Goal: Task Accomplishment & Management: Use online tool/utility

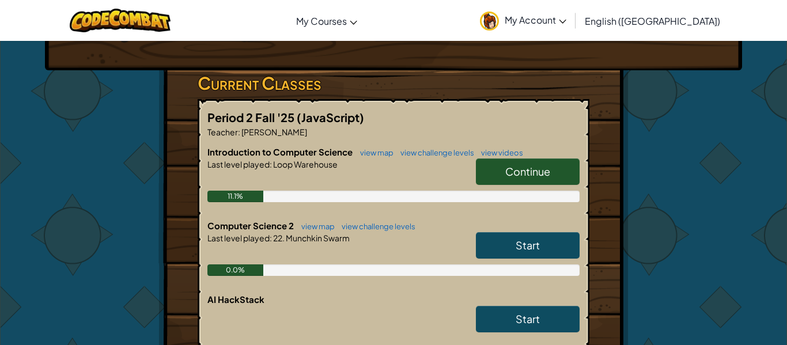
scroll to position [167, 0]
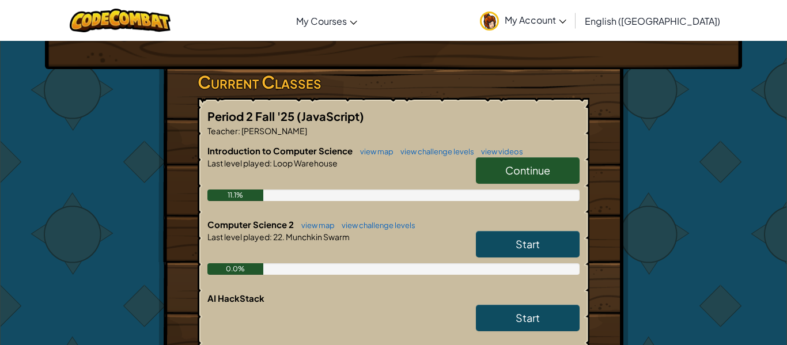
click at [522, 243] on span "Start" at bounding box center [528, 243] width 24 height 13
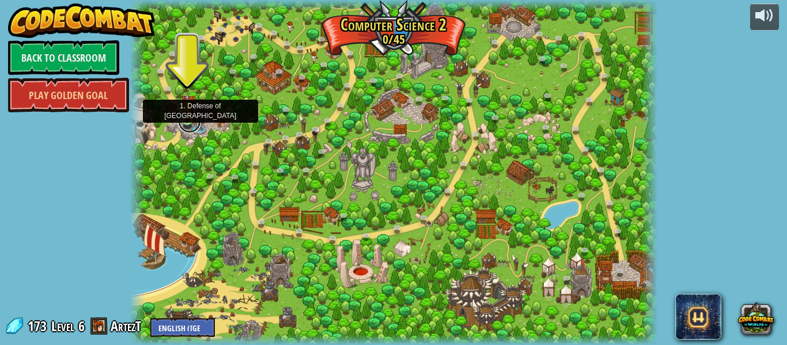
click at [185, 121] on link at bounding box center [189, 121] width 23 height 23
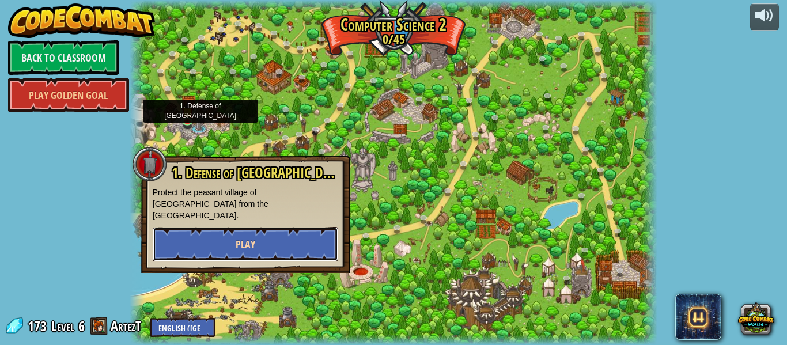
click at [237, 237] on span "Play" at bounding box center [246, 244] width 20 height 14
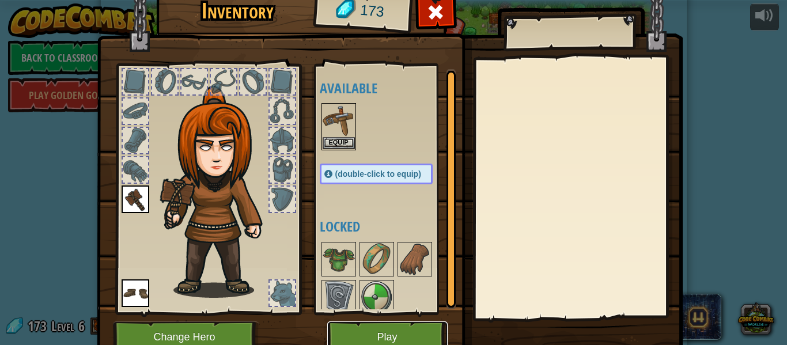
click at [361, 339] on button "Play" at bounding box center [387, 337] width 120 height 32
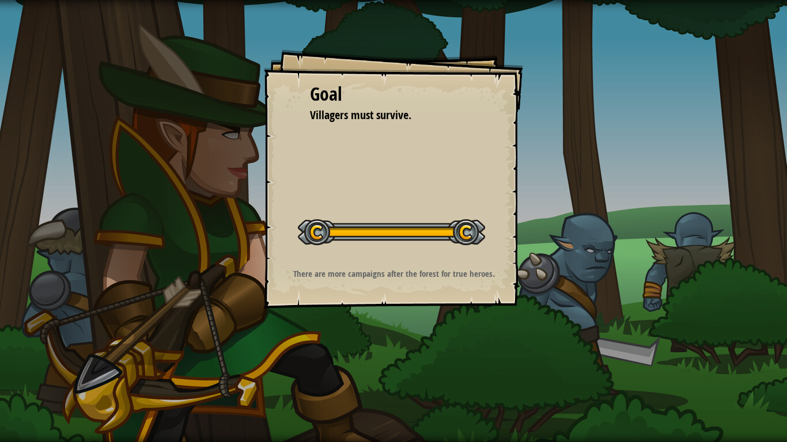
click at [332, 344] on div "Map Computer Science 2 1. Defense of Plainswood Game Menu Done Hints Ask AI 1 ה…" at bounding box center [393, 221] width 787 height 442
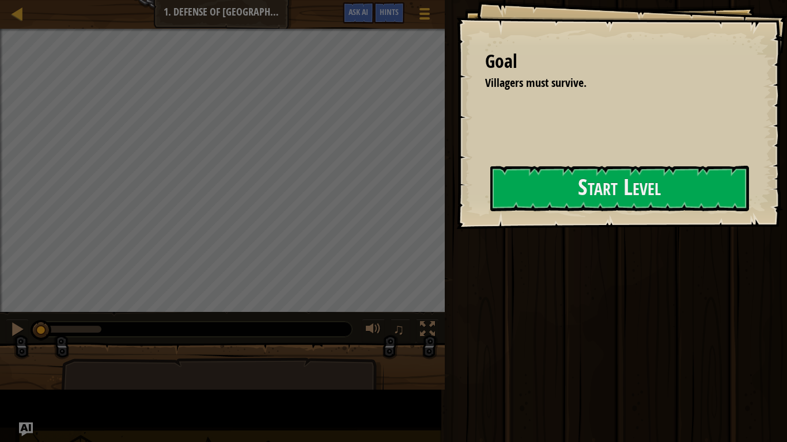
click at [332, 344] on div "Map Computer Science 2 1. Defense of Plainswood Game Menu Done Hints Ask AI 1 ה…" at bounding box center [393, 221] width 787 height 442
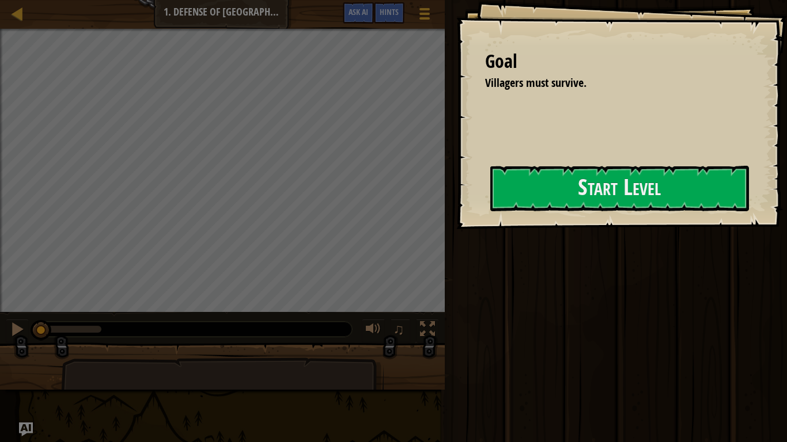
click at [332, 344] on div "Map Computer Science 2 1. Defense of Plainswood Game Menu Done Hints Ask AI 1 ה…" at bounding box center [393, 221] width 787 height 442
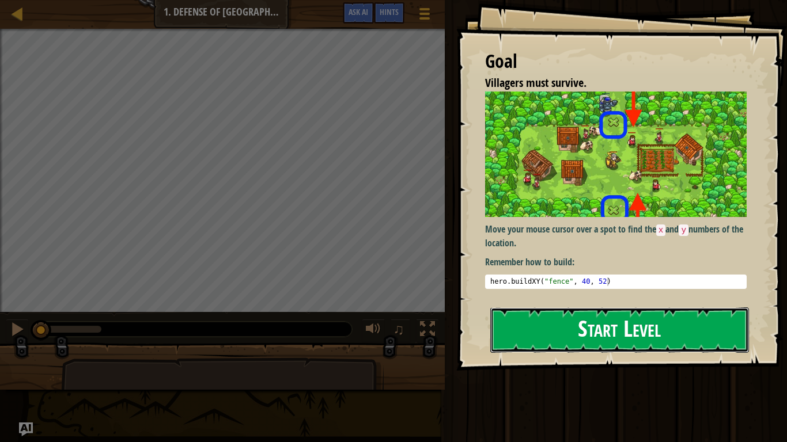
click at [605, 315] on button "Start Level" at bounding box center [619, 331] width 259 height 46
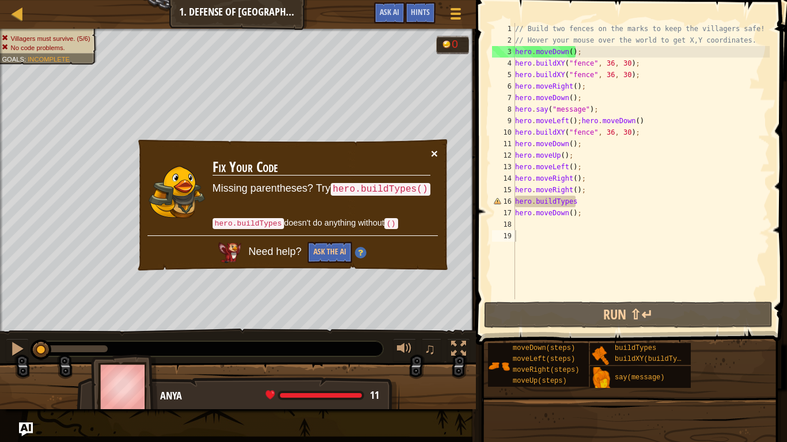
click at [431, 149] on button "×" at bounding box center [434, 153] width 7 height 12
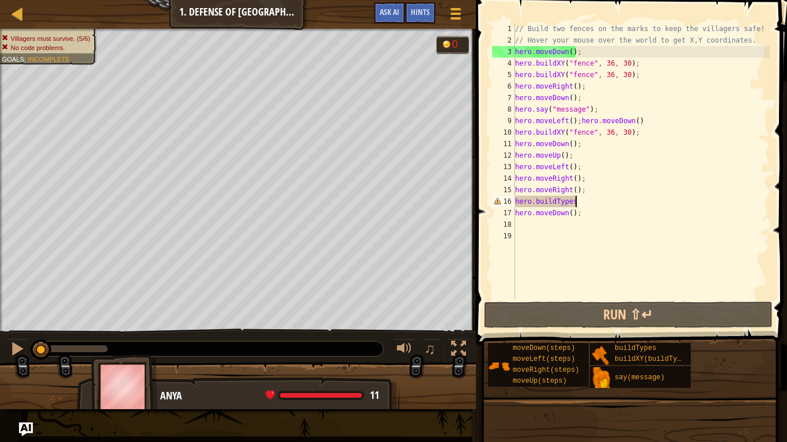
click at [595, 204] on div "// Build two fences on the marks to keep the villagers safe! // Hover your mous…" at bounding box center [641, 173] width 257 height 300
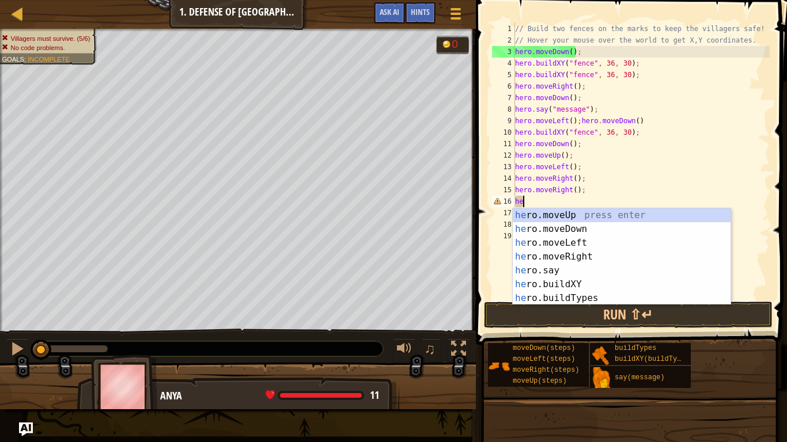
type textarea "h"
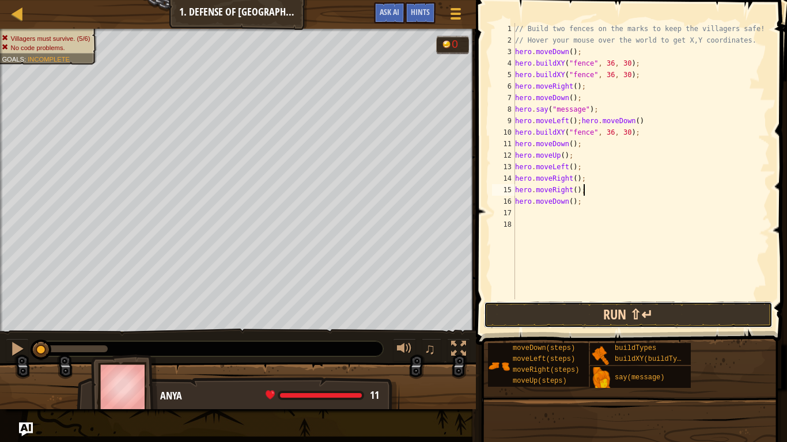
click at [602, 312] on button "Run ⇧↵" at bounding box center [628, 315] width 289 height 26
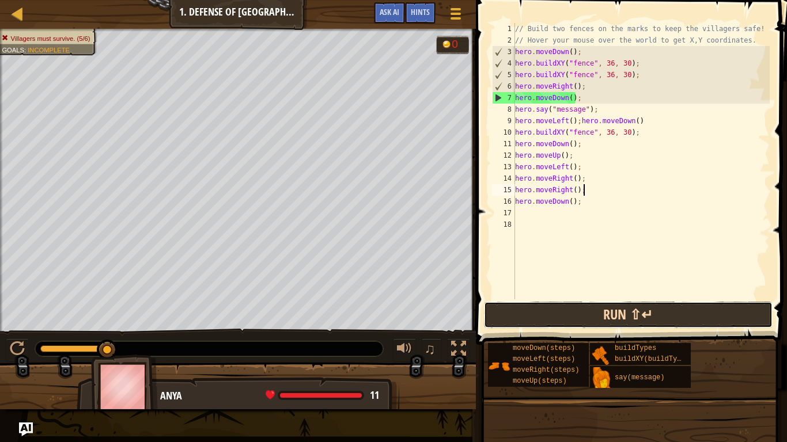
click at [518, 308] on button "Run ⇧↵" at bounding box center [628, 315] width 289 height 26
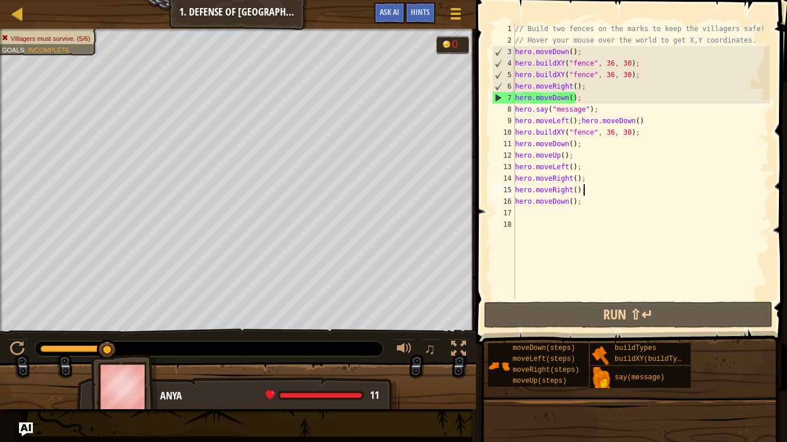
click at [610, 61] on div "// Build two fences on the marks to keep the villagers safe! // Hover your mous…" at bounding box center [641, 173] width 257 height 300
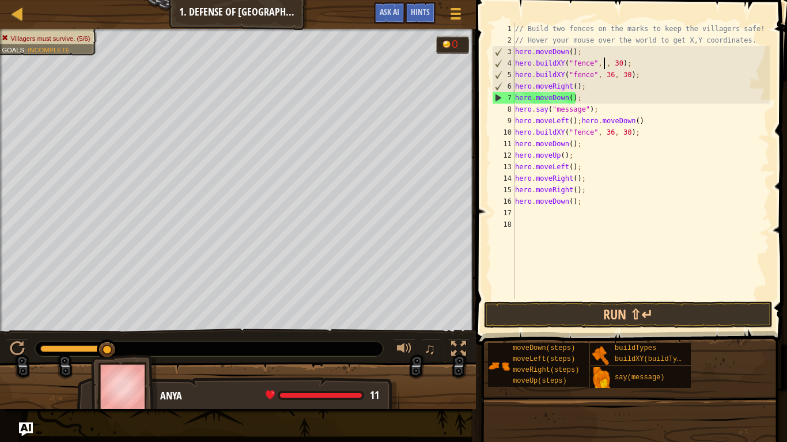
scroll to position [5, 14]
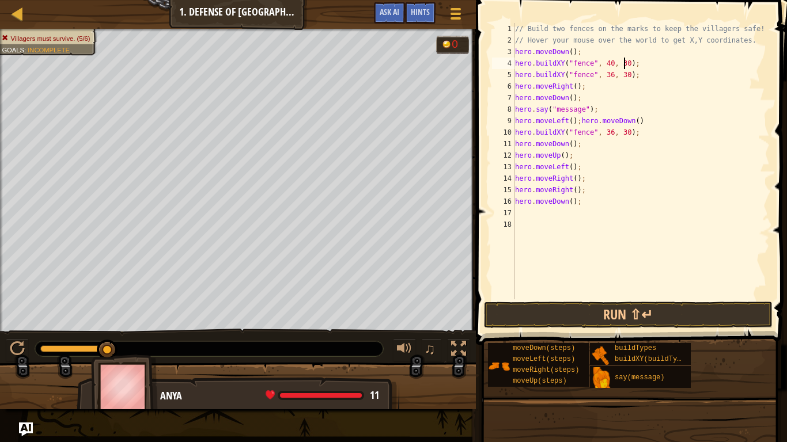
click at [624, 63] on div "// Build two fences on the marks to keep the villagers safe! // Hover your mous…" at bounding box center [641, 173] width 257 height 300
type textarea "hero.buildXY("fence", 40, 20);"
click at [599, 209] on div "// Build two fences on the marks to keep the villagers safe! // Hover your mous…" at bounding box center [641, 173] width 257 height 300
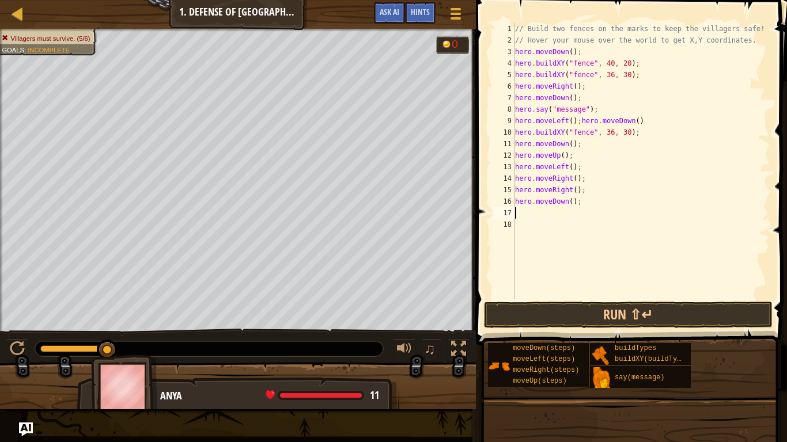
click at [596, 206] on div "// Build two fences on the marks to keep the villagers safe! // Hover your mous…" at bounding box center [641, 173] width 257 height 300
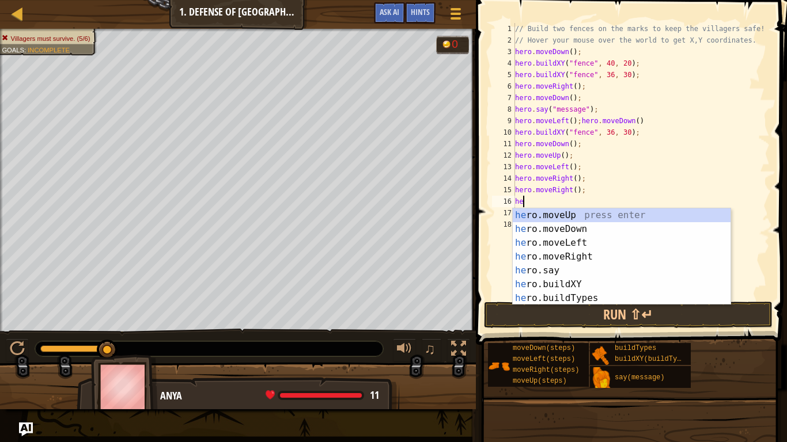
type textarea "h"
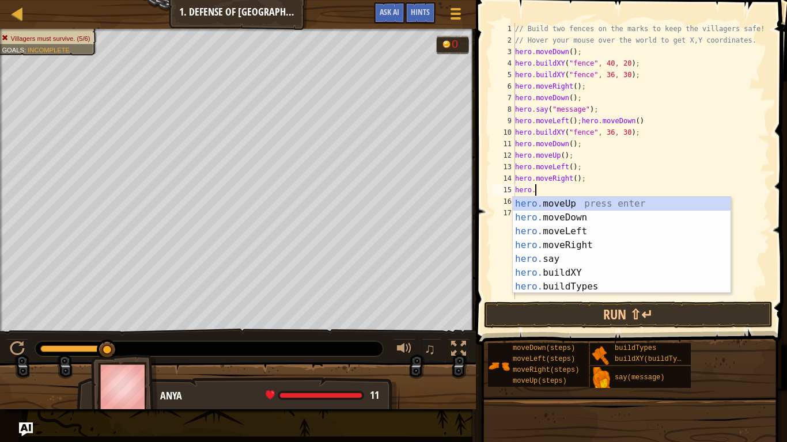
type textarea "h"
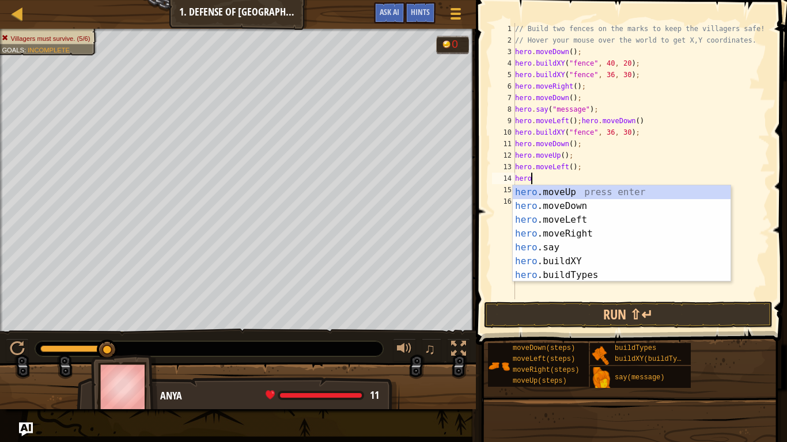
type textarea "h"
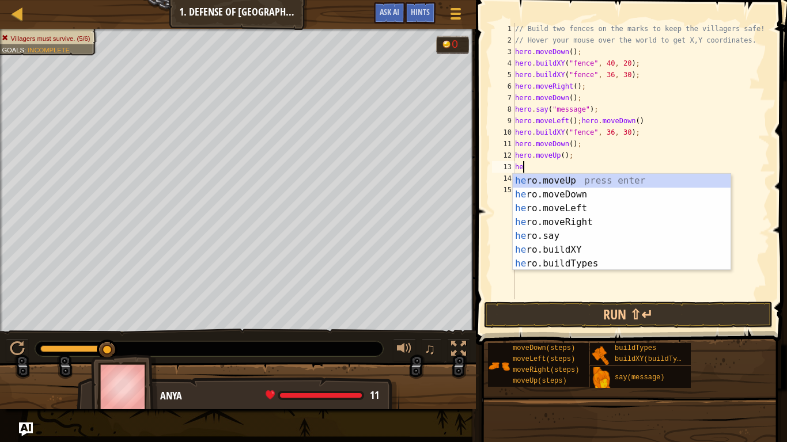
type textarea "h"
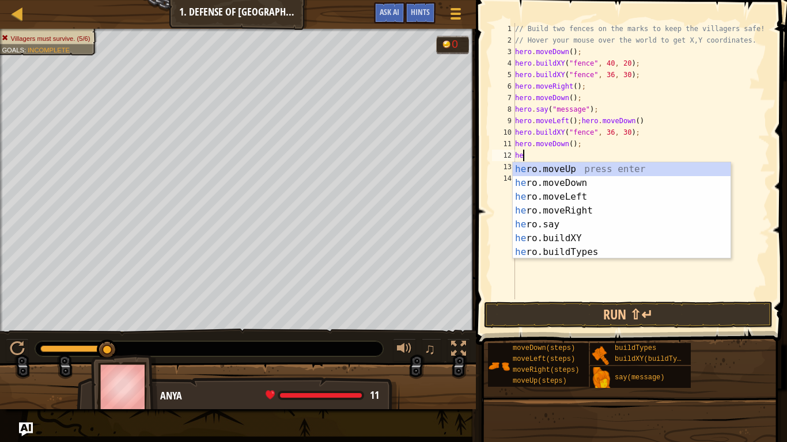
type textarea "h"
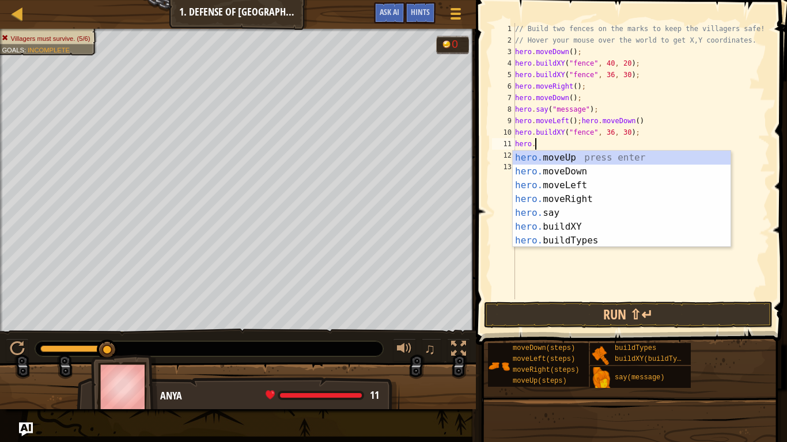
type textarea "h"
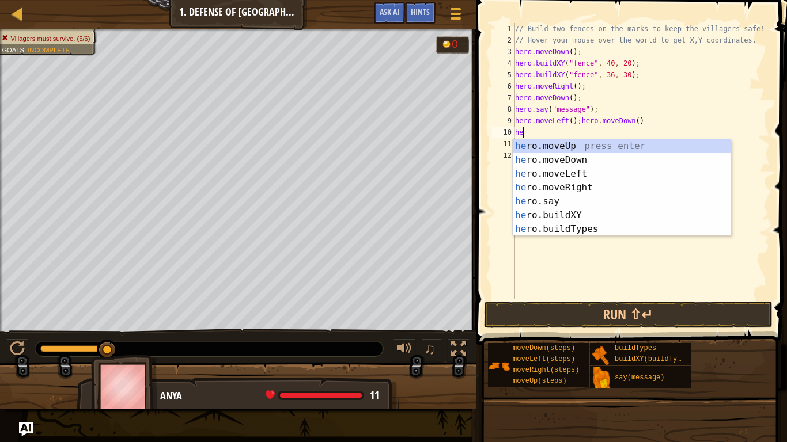
type textarea "h"
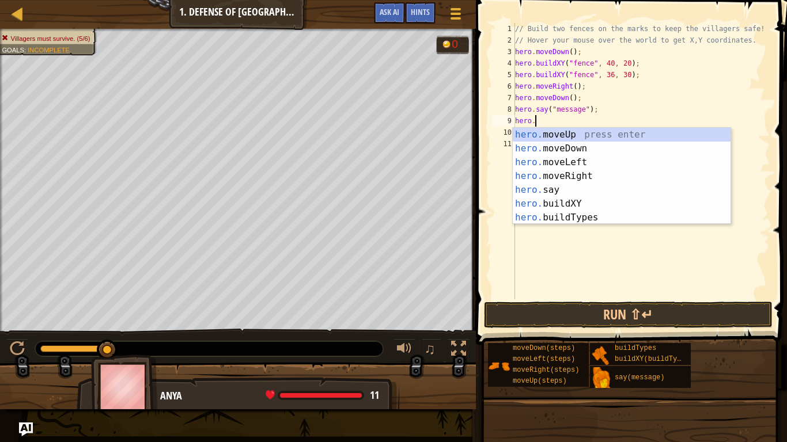
type textarea "h"
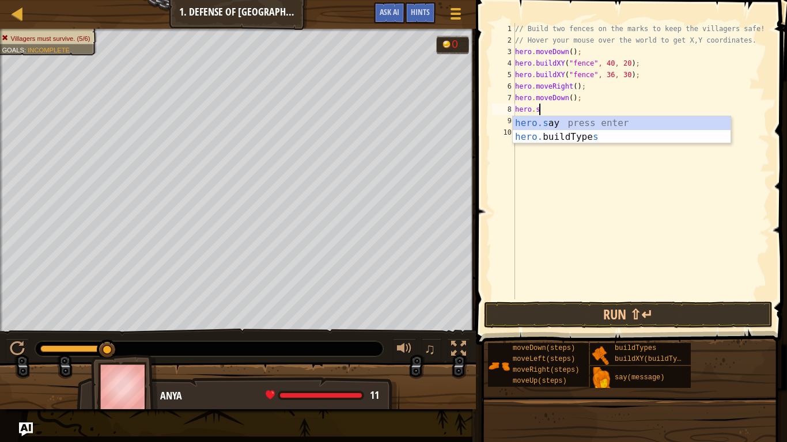
type textarea "h"
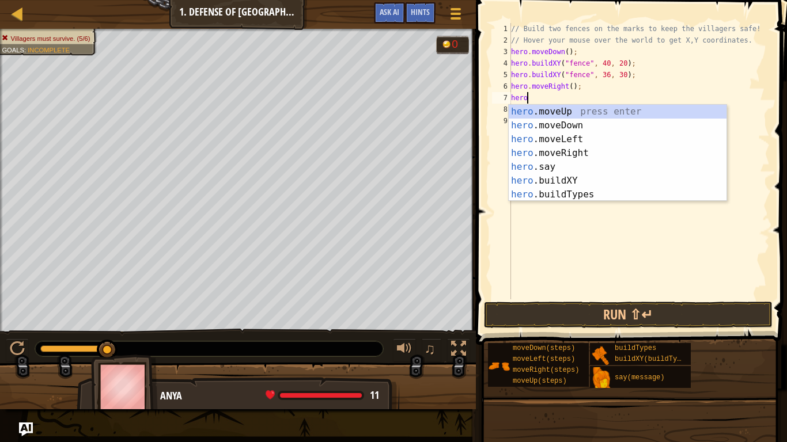
type textarea "h"
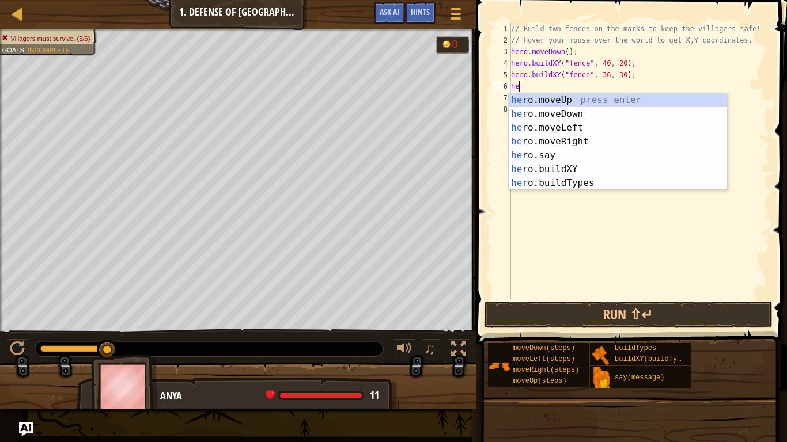
type textarea "h"
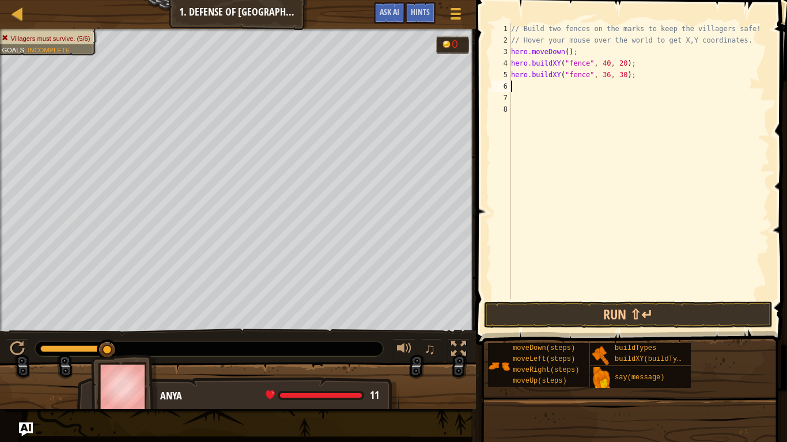
click at [580, 55] on div "// Build two fences on the marks to keep the villagers safe! // Hover your mous…" at bounding box center [639, 173] width 261 height 300
type textarea "hero.moveDown();"
click at [751, 40] on div "// Build two fences on the marks to keep the villagers safe! // Hover your mous…" at bounding box center [639, 173] width 261 height 300
type textarea "// Hover your mouse over the world to get X,Y coordinates."
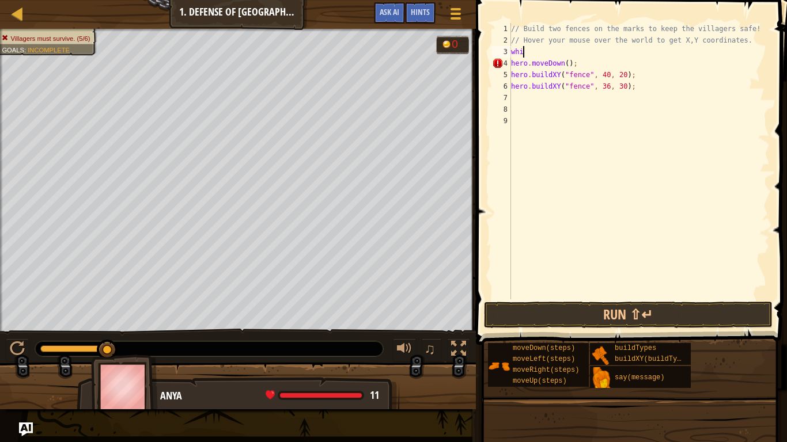
type textarea "w"
click at [633, 78] on div "// Build two fences on the marks to keep the villagers safe! // Hover your mous…" at bounding box center [639, 173] width 261 height 300
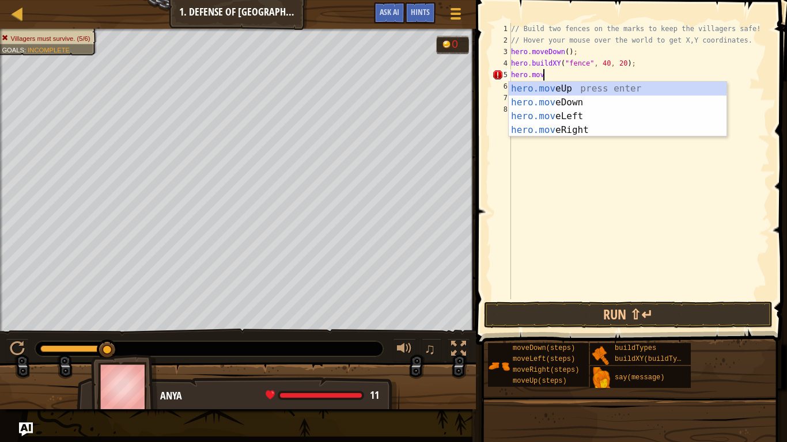
type textarea "hero.move"
click at [586, 87] on div "hero.move Up press enter hero.move Down press enter hero.move Left press enter …" at bounding box center [618, 123] width 218 height 83
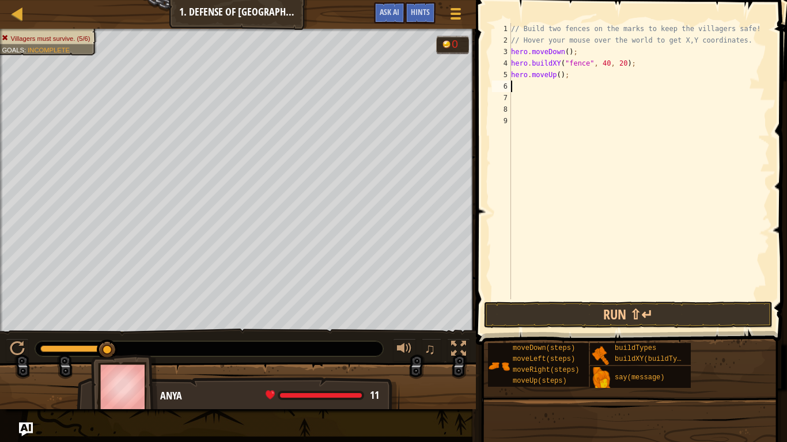
scroll to position [5, 0]
click at [559, 80] on div "// Build two fences on the marks to keep the villagers safe! // Hover your mous…" at bounding box center [639, 173] width 261 height 300
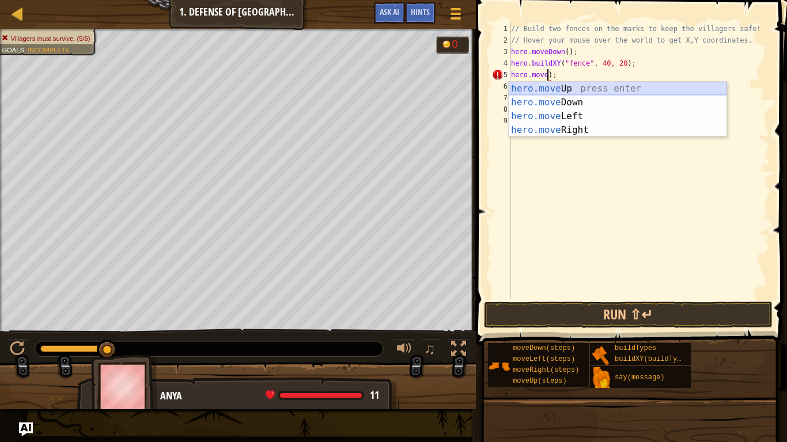
click at [583, 86] on div "hero.move Up press enter hero.move Down press enter hero.move Left press enter …" at bounding box center [618, 123] width 218 height 83
type textarea "hero.moveUp());"
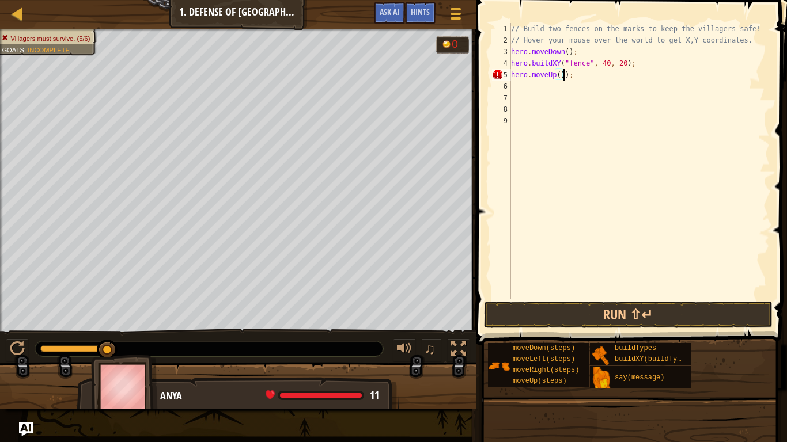
click at [510, 85] on div "6" at bounding box center [501, 87] width 19 height 12
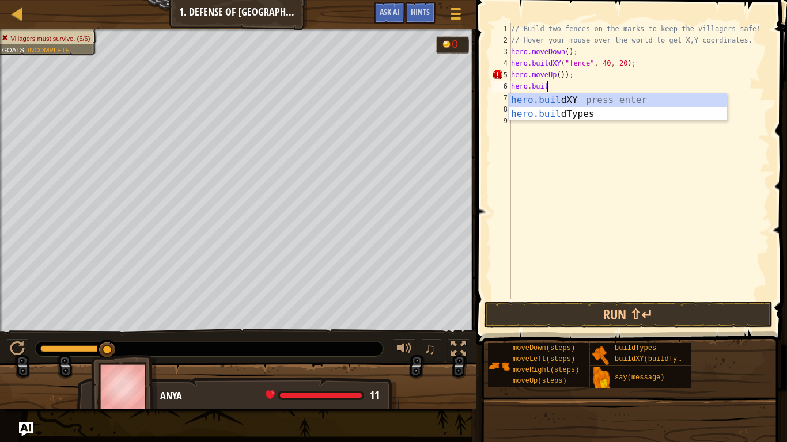
scroll to position [5, 5]
click at [558, 99] on div "[DOMAIN_NAME] XY press enter [DOMAIN_NAME] Types press enter" at bounding box center [618, 120] width 218 height 55
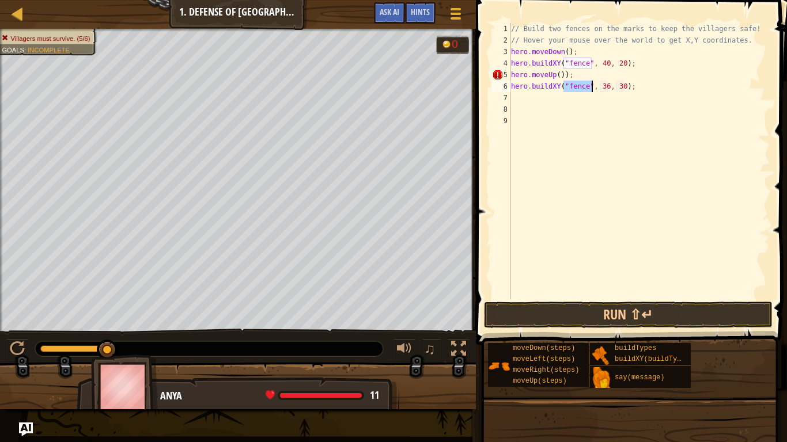
click at [608, 80] on div "// Build two fences on the marks to keep the villagers safe! // Hover your mous…" at bounding box center [639, 173] width 261 height 300
click at [607, 84] on div "// Build two fences on the marks to keep the villagers safe! // Hover your mous…" at bounding box center [639, 173] width 261 height 300
click at [624, 88] on div "// Build two fences on the marks to keep the villagers safe! // Hover your mous…" at bounding box center [639, 173] width 261 height 300
type textarea "hero.buildXY("fence", 40, 52);"
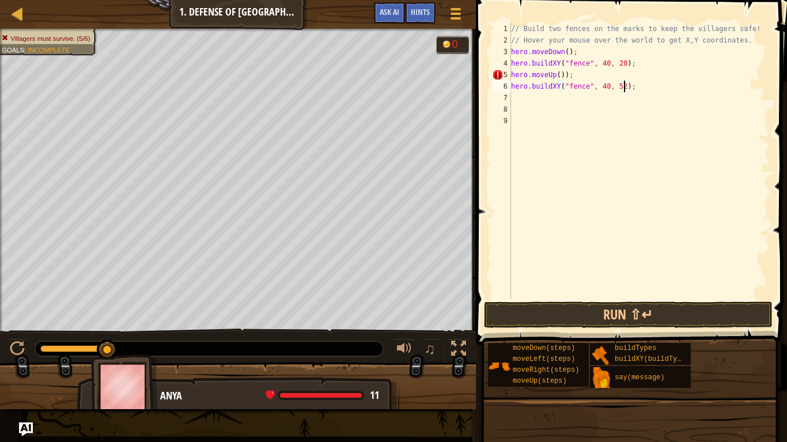
scroll to position [5, 16]
click at [592, 161] on div "// Build two fences on the marks to keep the villagers safe! // Hover your mous…" at bounding box center [639, 173] width 261 height 300
click at [566, 78] on div "// Build two fences on the marks to keep the villagers safe! // Hover your mous…" at bounding box center [639, 173] width 261 height 300
click at [584, 302] on button "Run ⇧↵" at bounding box center [628, 315] width 289 height 26
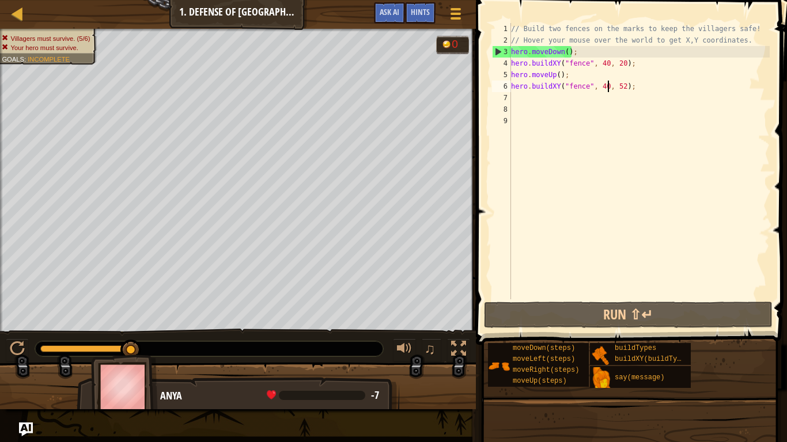
click at [608, 89] on div "// Build two fences on the marks to keep the villagers safe! // Hover your mous…" at bounding box center [639, 173] width 261 height 300
click at [624, 65] on div "// Build two fences on the marks to keep the villagers safe! // Hover your mous…" at bounding box center [639, 173] width 261 height 300
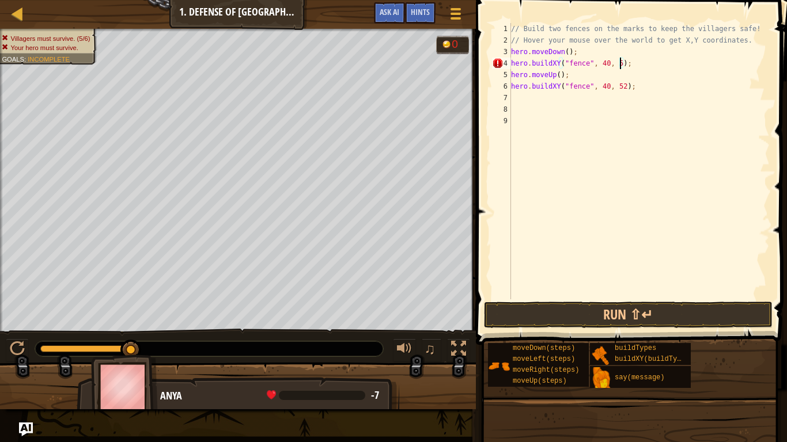
scroll to position [5, 16]
click at [623, 85] on div "// Build two fences on the marks to keep the villagers safe! // Hover your mous…" at bounding box center [639, 173] width 261 height 300
click at [631, 305] on button "Run ⇧↵" at bounding box center [628, 315] width 289 height 26
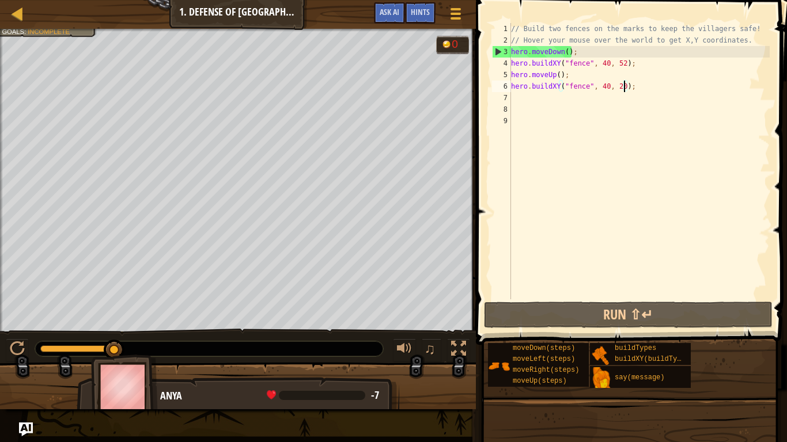
click at [573, 52] on div "// Build two fences on the marks to keep the villagers safe! // Hover your mous…" at bounding box center [639, 173] width 261 height 300
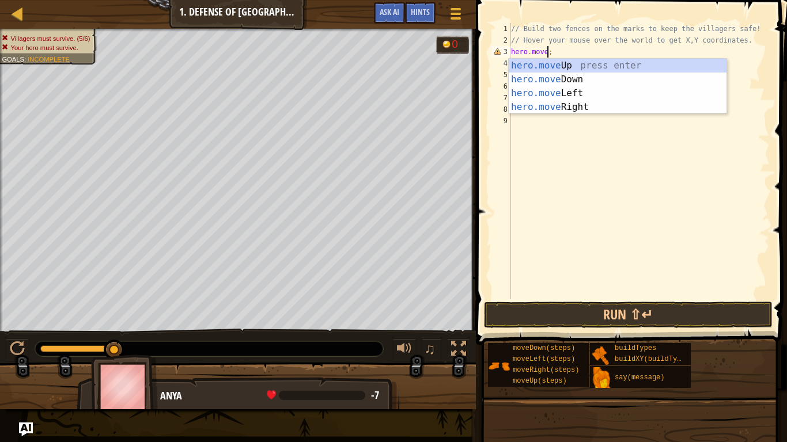
scroll to position [5, 6]
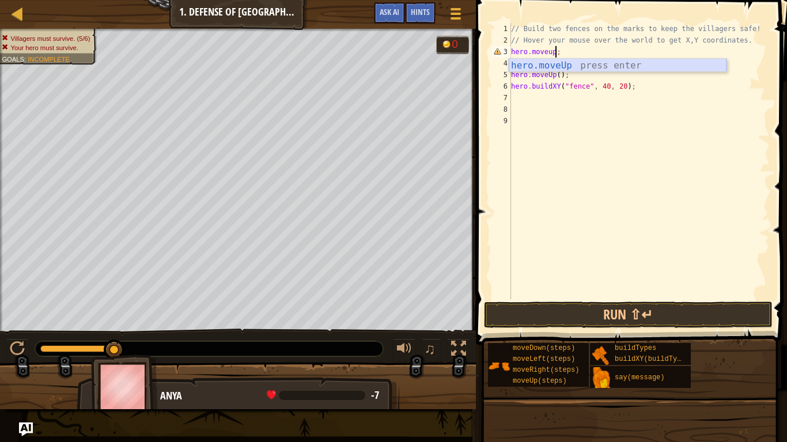
click at [565, 67] on div "hero.moveUp press enter" at bounding box center [618, 79] width 218 height 41
type textarea "hero.moveUp();"
click at [555, 98] on div "// Build two fences on the marks to keep the villagers safe! // Hover your mous…" at bounding box center [639, 173] width 261 height 300
click at [554, 76] on div "// Build two fences on the marks to keep the villagers safe! // Hover your mous…" at bounding box center [639, 173] width 261 height 300
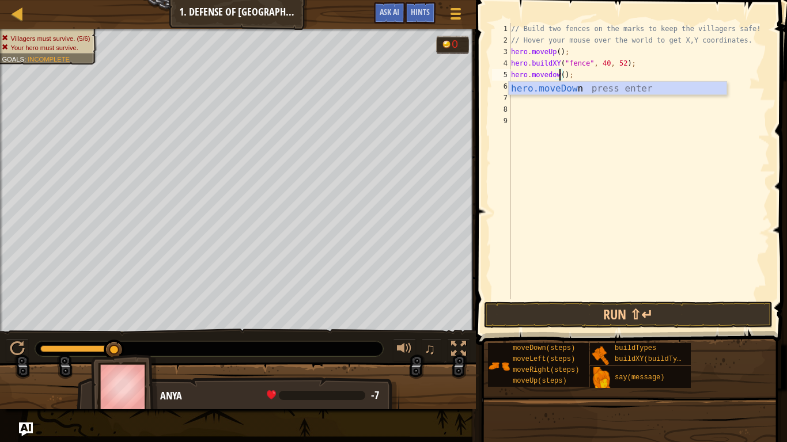
scroll to position [5, 7]
click at [586, 89] on div "hero.moveDown press enter" at bounding box center [618, 102] width 218 height 41
type textarea "hero.moveDown;"
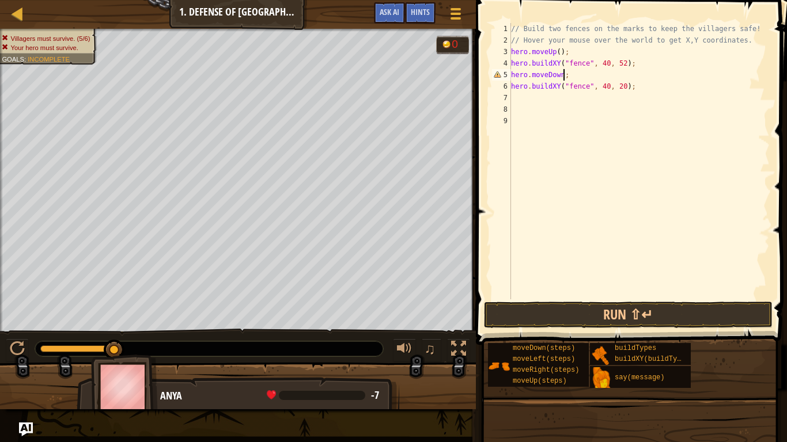
click at [588, 146] on div "// Build two fences on the marks to keep the villagers safe! // Hover your mous…" at bounding box center [639, 173] width 261 height 300
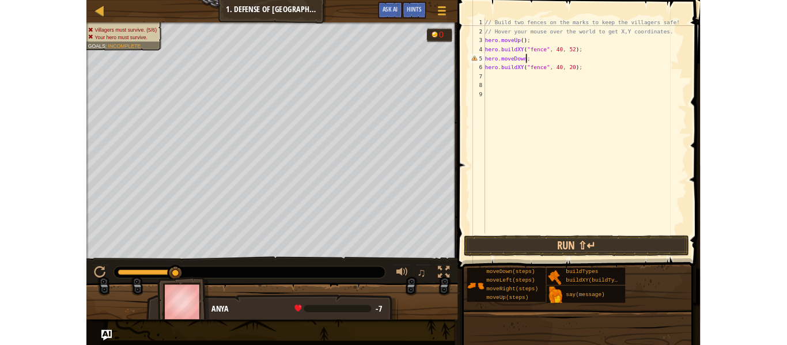
scroll to position [5, 0]
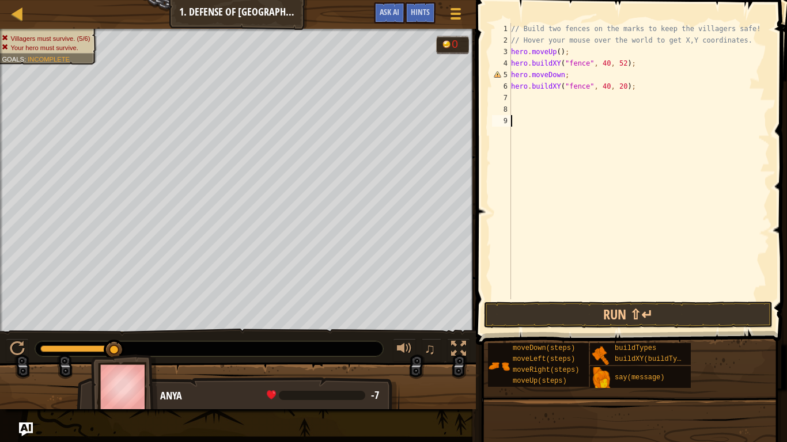
click at [567, 79] on div "// Build two fences on the marks to keep the villagers safe! // Hover your mous…" at bounding box center [639, 173] width 261 height 300
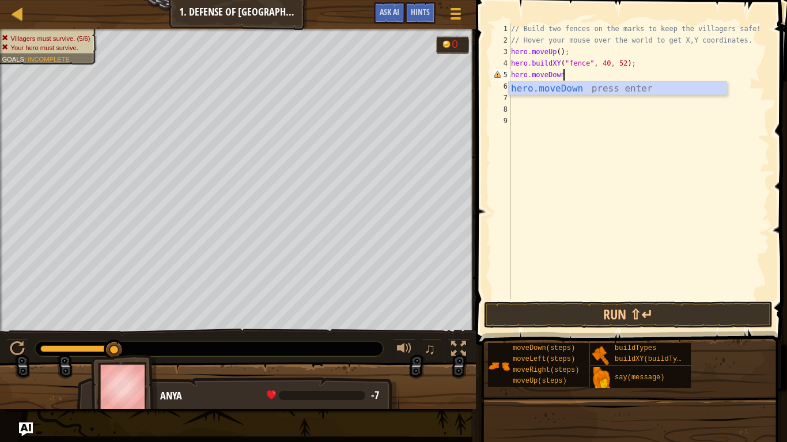
type textarea "hero.moveDo"
click at [572, 85] on div "hero.moveDo wn press enter" at bounding box center [618, 102] width 218 height 41
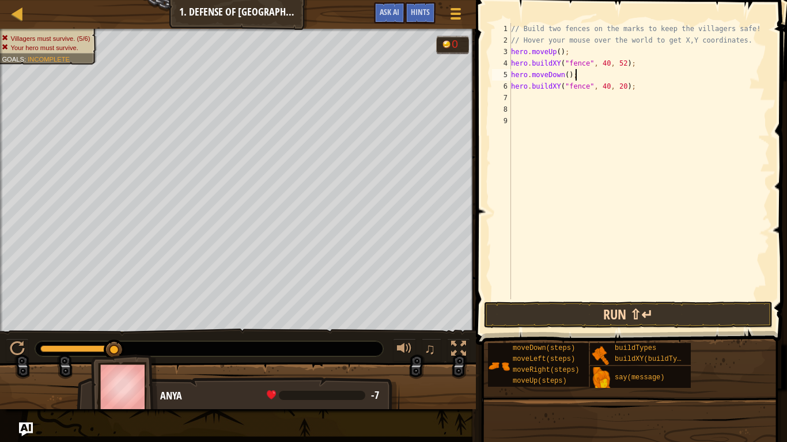
type textarea "hero.moveDown();"
click at [577, 315] on button "Run ⇧↵" at bounding box center [628, 315] width 289 height 26
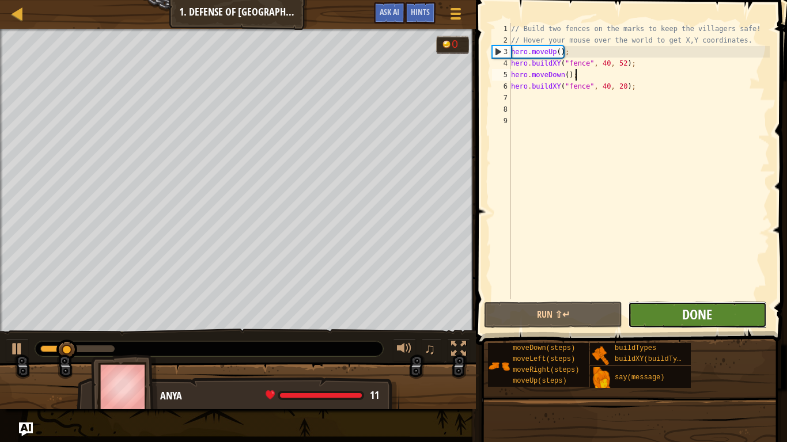
click at [703, 314] on span "Done" at bounding box center [697, 314] width 30 height 18
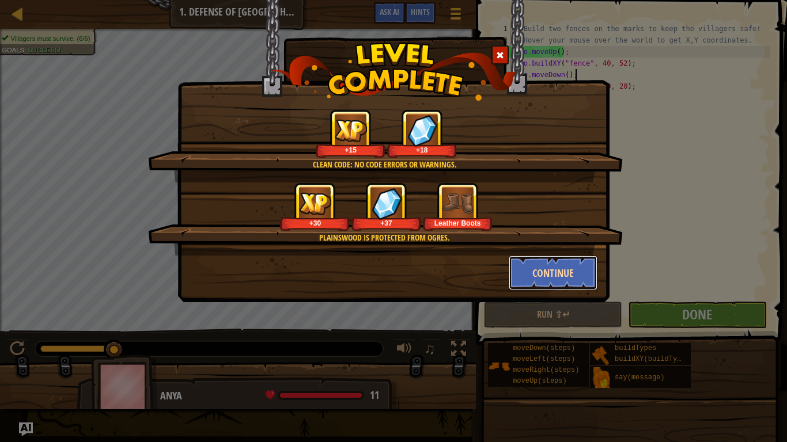
click at [550, 284] on button "Continue" at bounding box center [553, 273] width 89 height 35
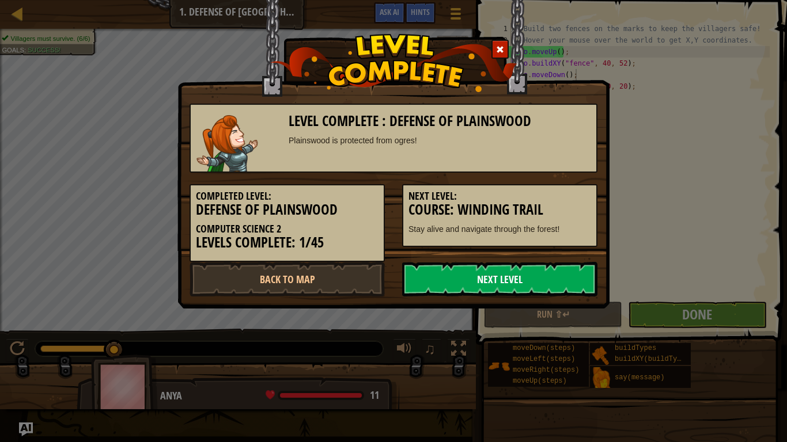
click at [531, 285] on link "Next Level" at bounding box center [499, 279] width 195 height 35
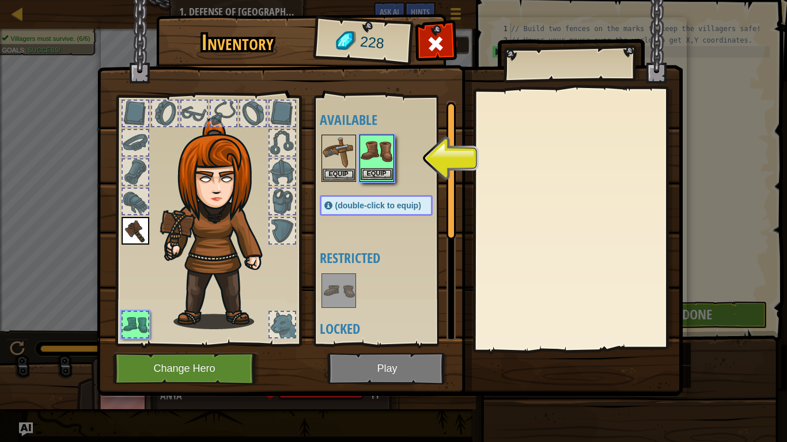
click at [377, 163] on img at bounding box center [377, 152] width 32 height 32
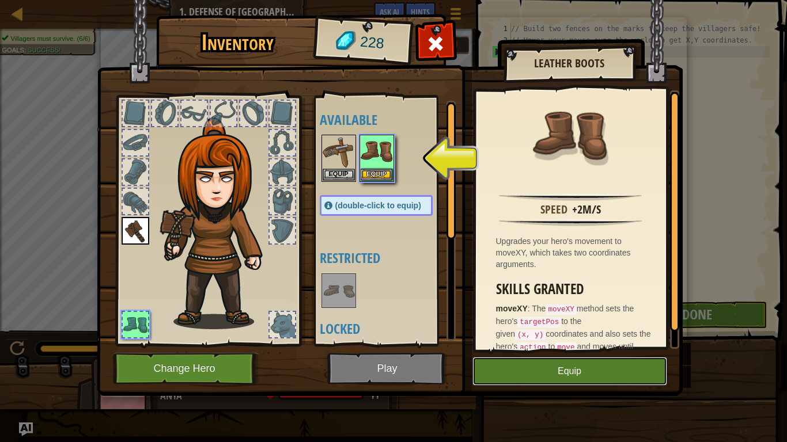
click at [552, 344] on button "Equip" at bounding box center [569, 371] width 195 height 29
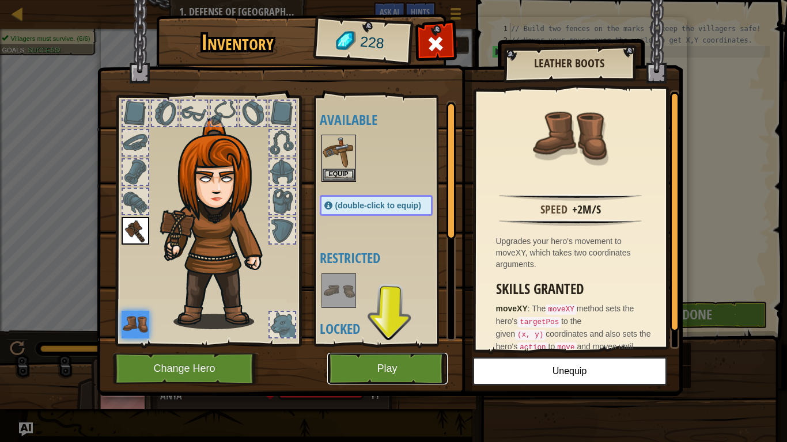
click at [386, 344] on button "Play" at bounding box center [387, 369] width 120 height 32
